Goal: Share content: Share content

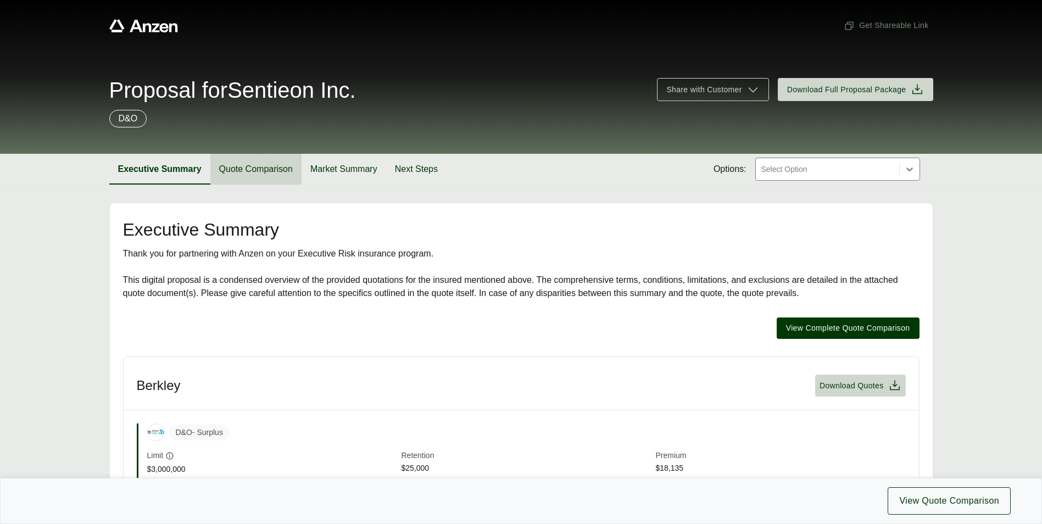
click at [271, 175] on button "Quote Comparison" at bounding box center [255, 169] width 91 height 31
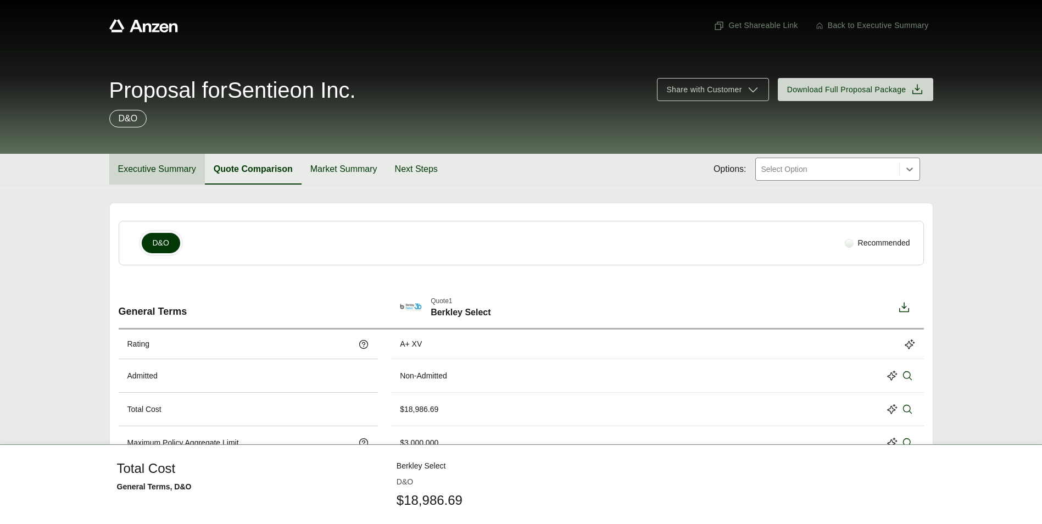
click at [133, 168] on button "Executive Summary" at bounding box center [157, 169] width 96 height 31
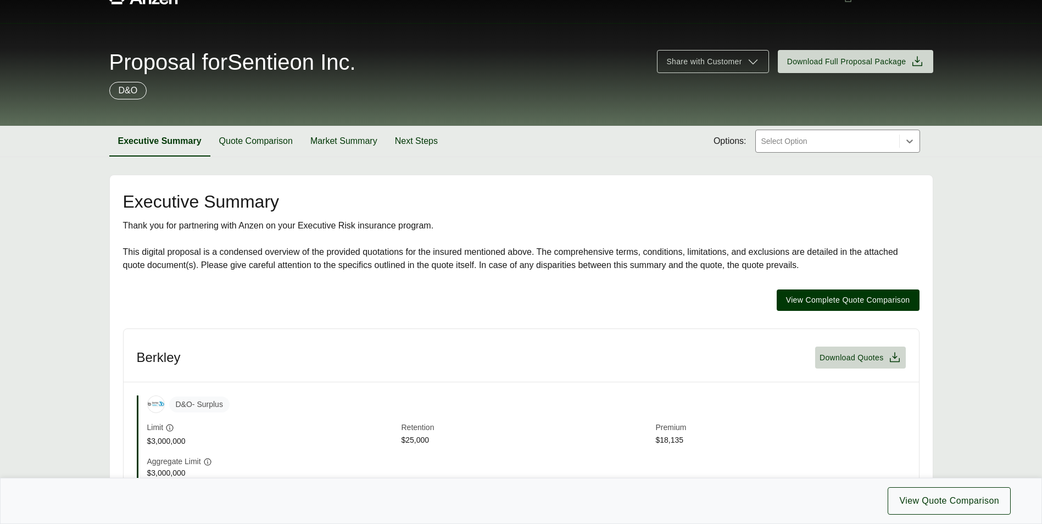
scroll to position [55, 0]
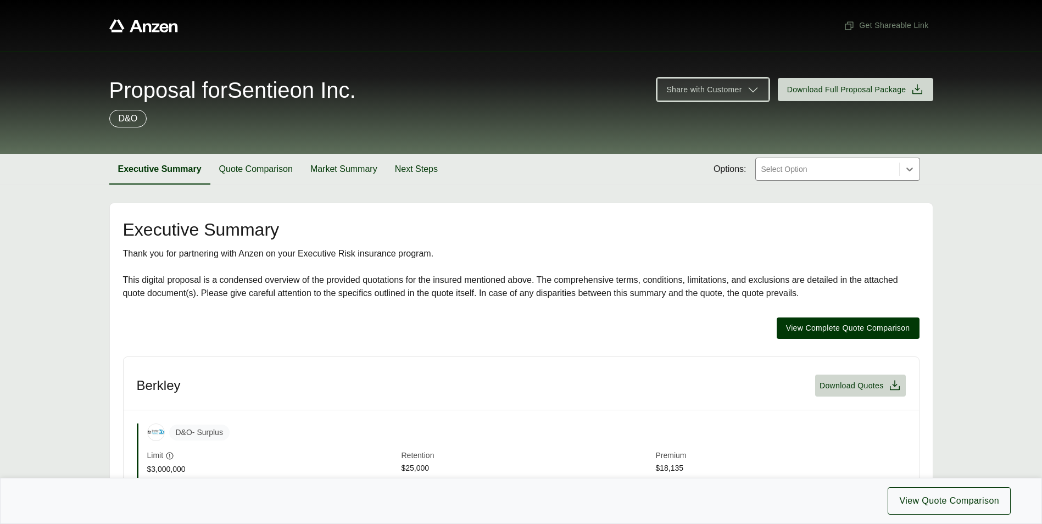
click at [737, 88] on span "Share with Customer" at bounding box center [703, 90] width 75 height 12
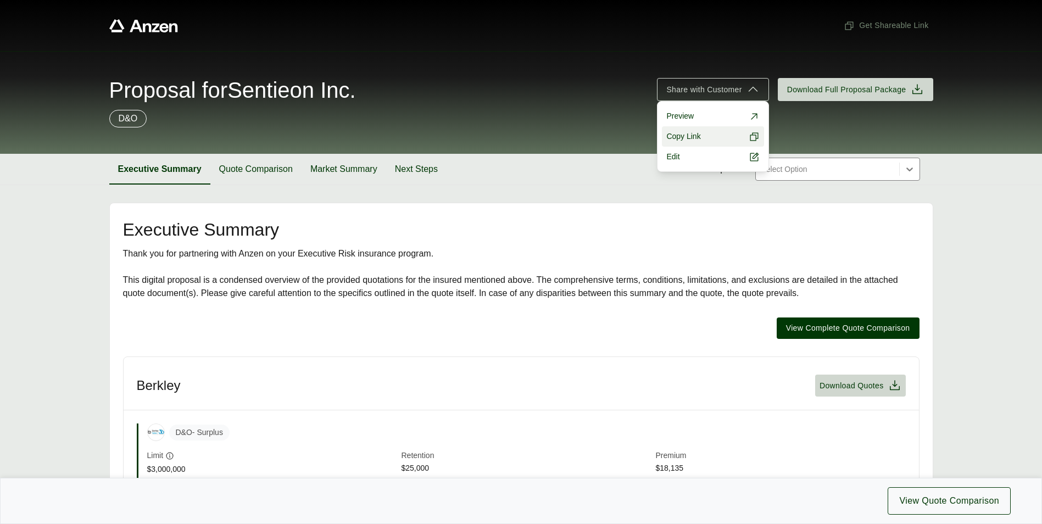
click at [703, 132] on button "Copy Link" at bounding box center [713, 136] width 102 height 20
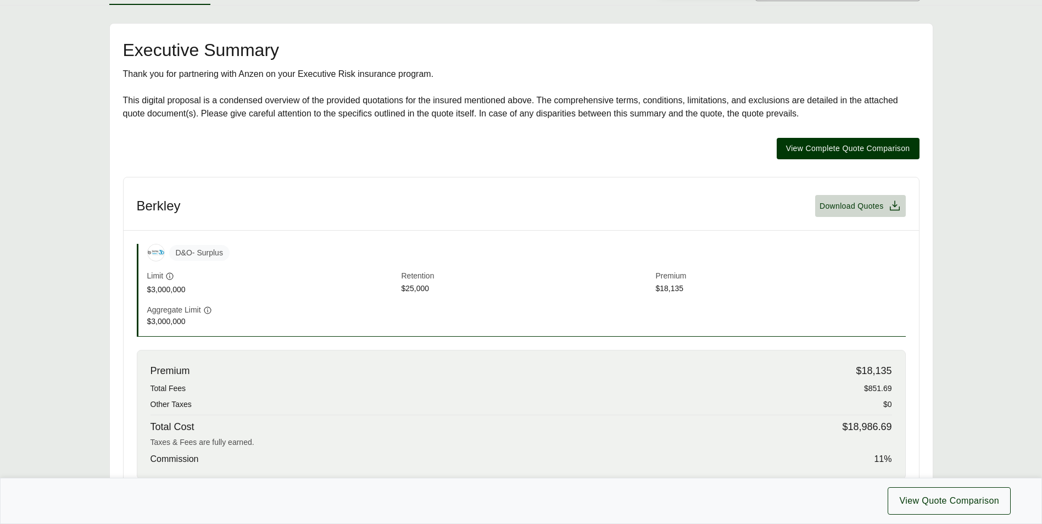
scroll to position [330, 0]
